Goal: Information Seeking & Learning: Find specific fact

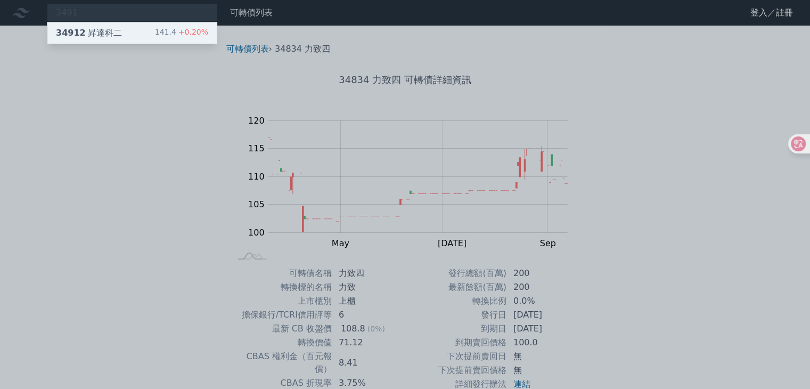
type input "3491"
click at [119, 30] on div "34912 昇達科二 141.4 +0.20%" at bounding box center [131, 32] width 169 height 21
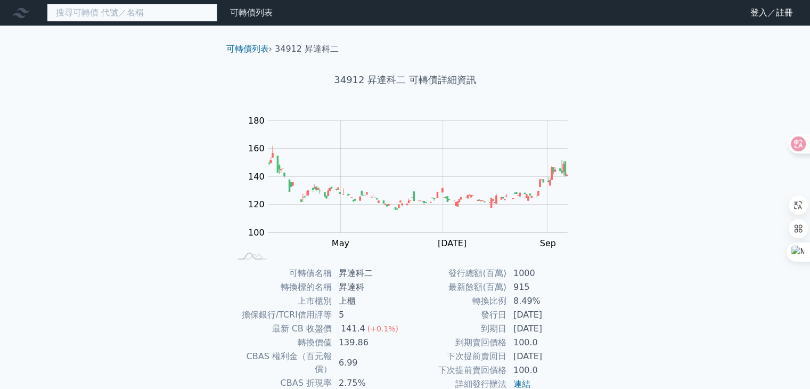
click at [158, 4] on input at bounding box center [132, 13] width 170 height 18
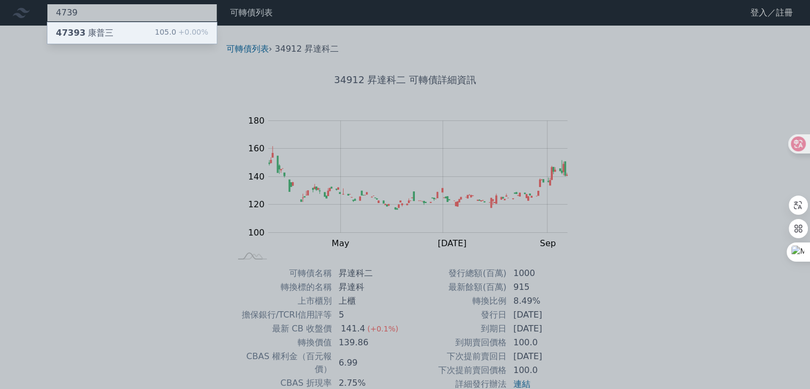
type input "4739"
click at [134, 31] on div "47393 康普三 105.0 +0.00%" at bounding box center [131, 32] width 169 height 21
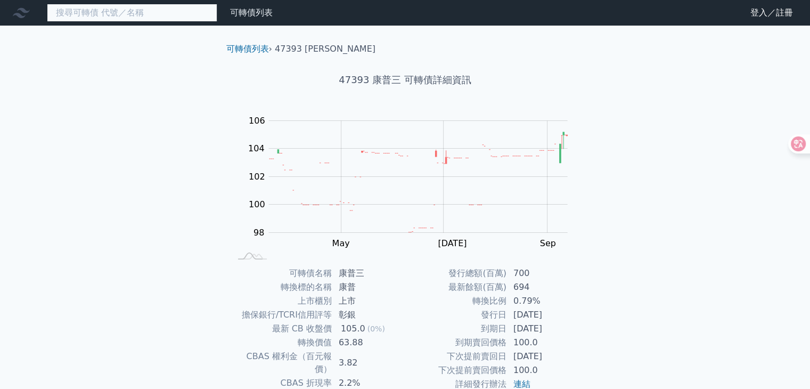
click at [135, 14] on input at bounding box center [132, 13] width 170 height 18
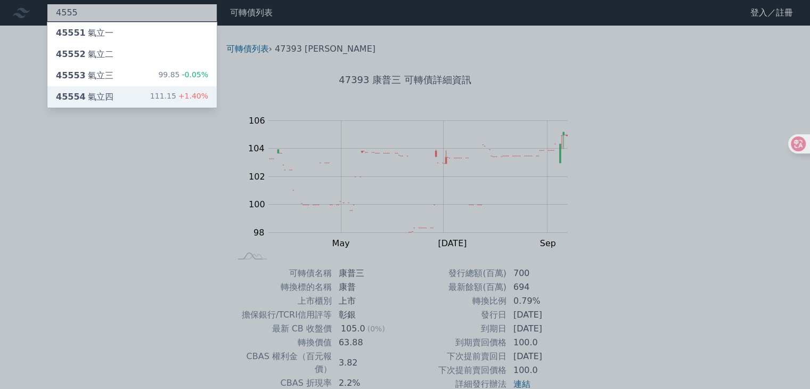
type input "4555"
click at [107, 91] on div "45554 氣立四" at bounding box center [85, 97] width 58 height 13
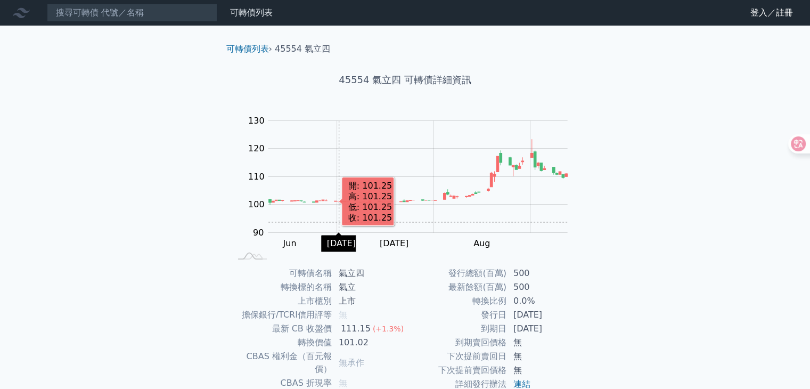
scroll to position [53, 0]
